Goal: Task Accomplishment & Management: Manage account settings

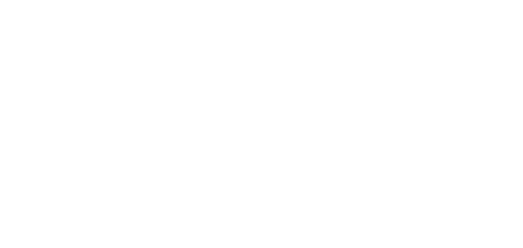
click at [208, 53] on body at bounding box center [261, 124] width 523 height 248
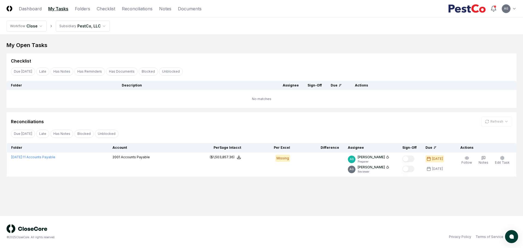
click at [172, 41] on div "My Open Tasks" at bounding box center [261, 45] width 509 height 8
click at [282, 51] on div "My Open Tasks Cancel Reassign Checklist Due [DATE] Late Has Notes Has Reminders…" at bounding box center [261, 109] width 509 height 136
